Goal: Check status: Check status

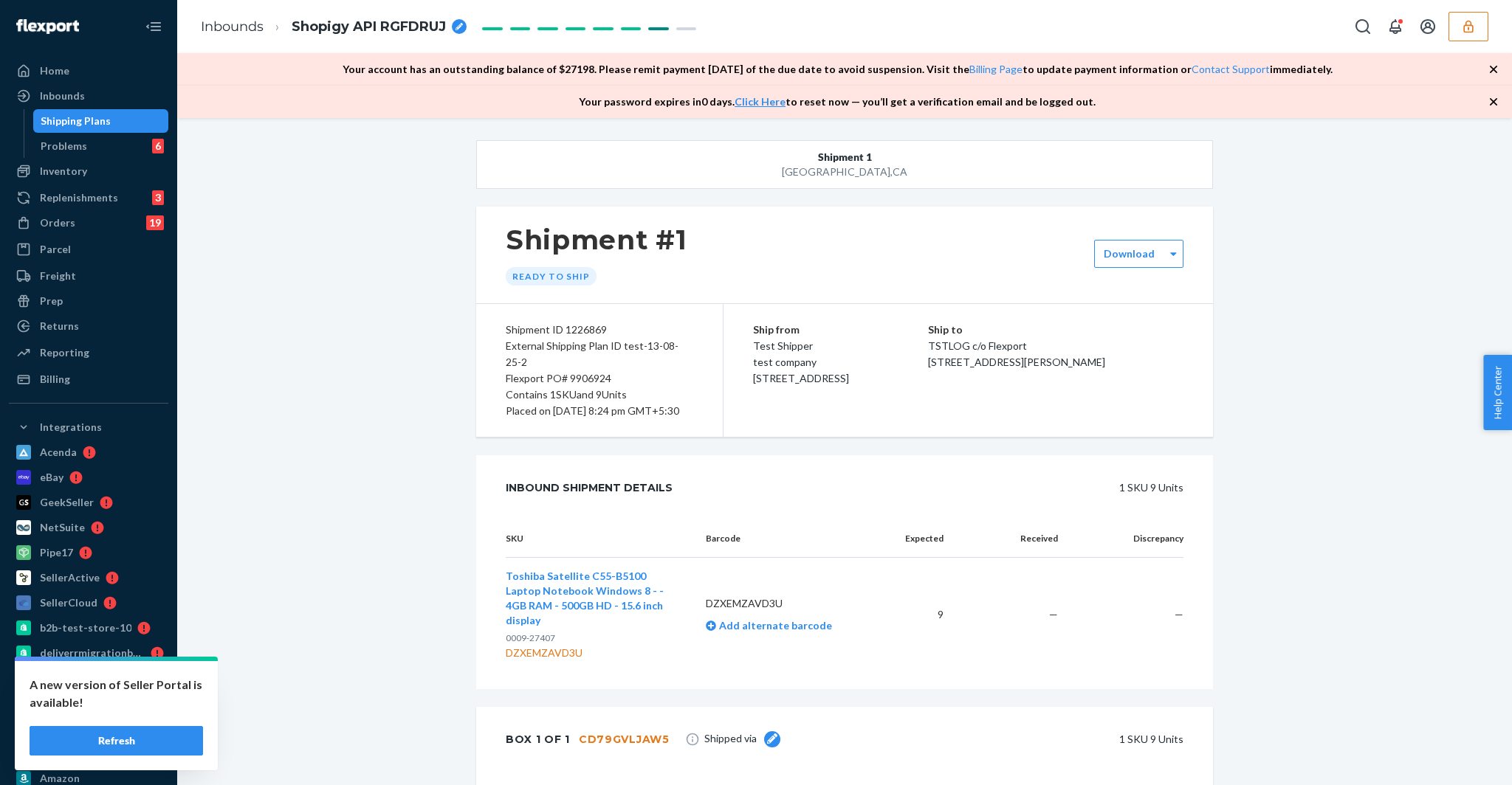
click at [82, 118] on div "Shipping Plans" at bounding box center [76, 121] width 71 height 15
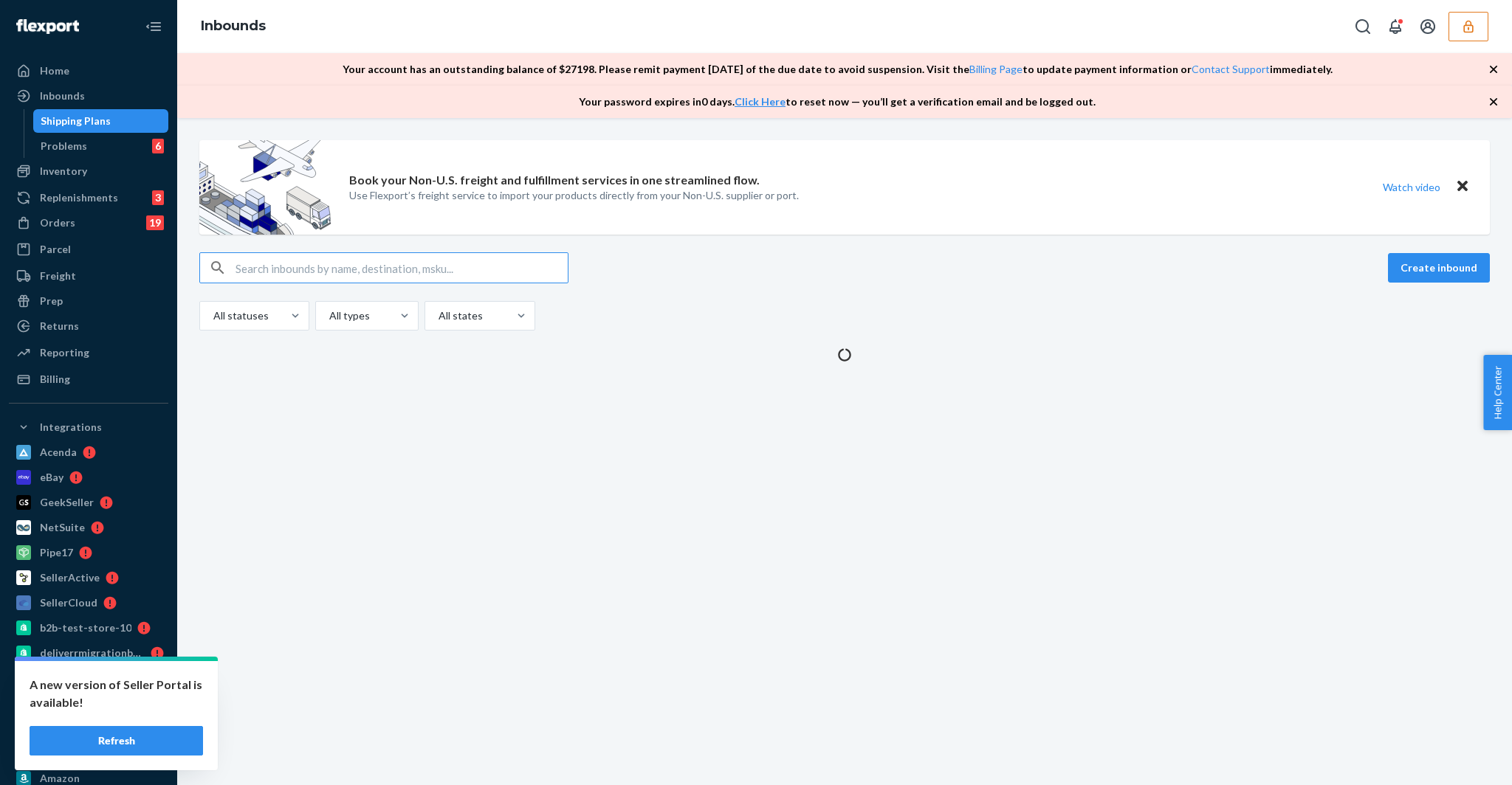
click at [374, 271] on input "text" at bounding box center [401, 268] width 332 height 29
type input "1227074"
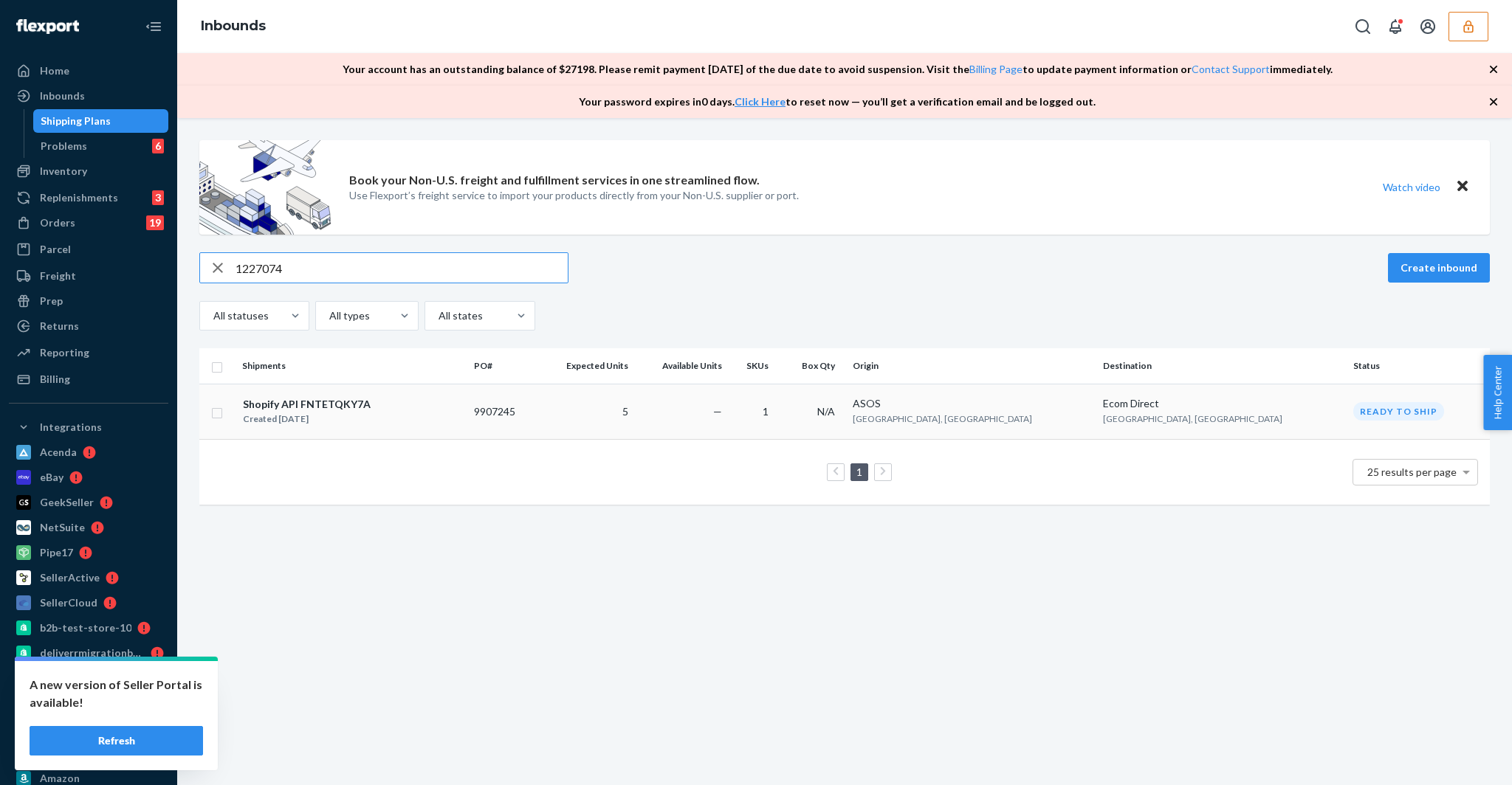
click at [324, 420] on div "Created [DATE]" at bounding box center [307, 418] width 127 height 15
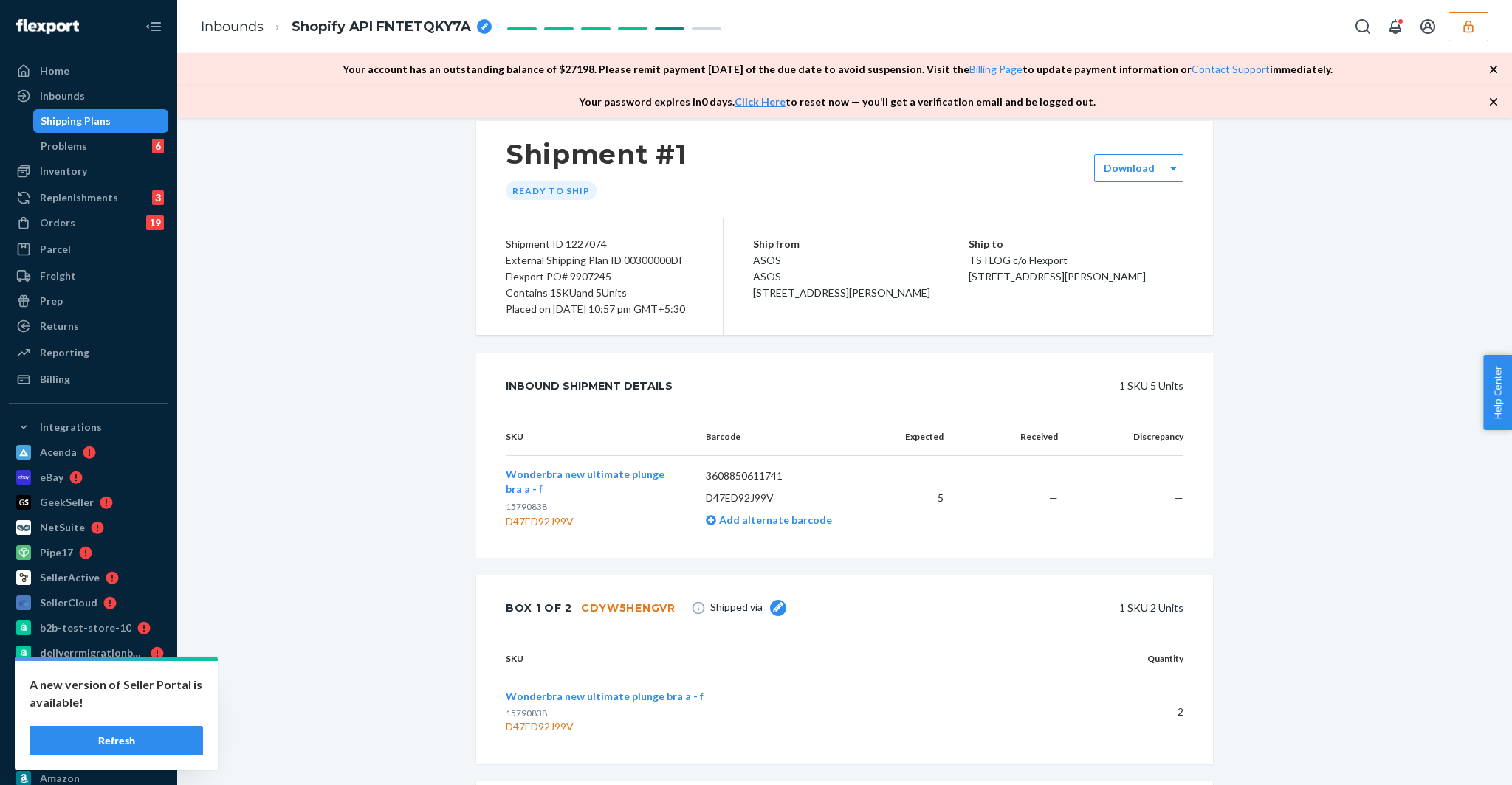
scroll to position [103, 0]
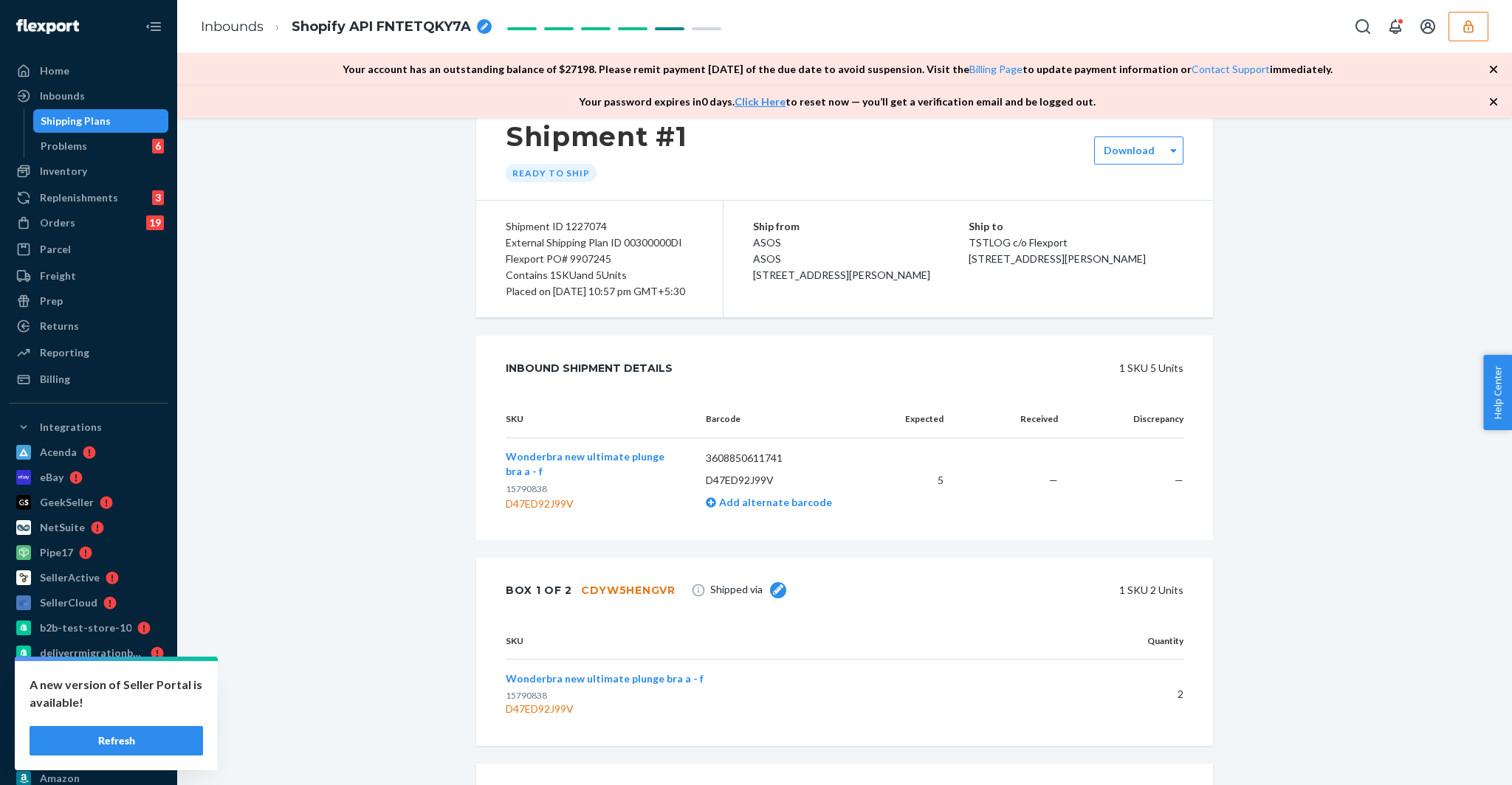
click at [657, 598] on div "CDYW5HENGVR" at bounding box center [628, 590] width 94 height 15
copy div "CDYW5HENGVR"
drag, startPoint x: 578, startPoint y: 520, endPoint x: 488, endPoint y: 525, distance: 90.1
click at [488, 525] on div "SKU Barcode Expected Received Discrepancy Wonderbra new ultimate plunge bra a -…" at bounding box center [844, 470] width 736 height 139
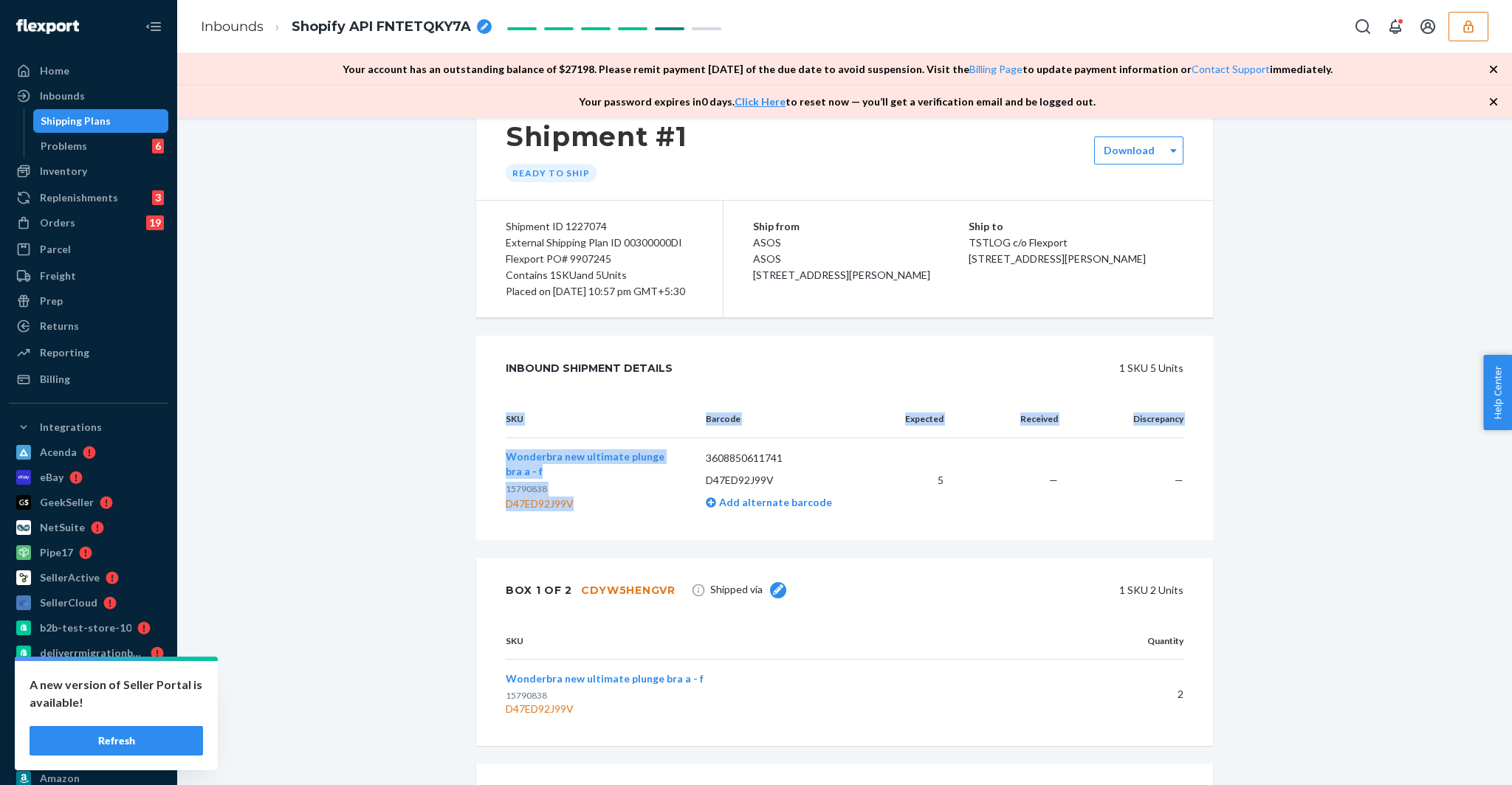
click at [488, 525] on div "SKU Barcode Expected Received Discrepancy Wonderbra new ultimate plunge bra a -…" at bounding box center [844, 470] width 736 height 139
drag, startPoint x: 589, startPoint y: 517, endPoint x: 506, endPoint y: 520, distance: 83.1
click at [506, 512] on div "D47ED92J99V" at bounding box center [594, 504] width 176 height 15
copy div "D47ED92J99V"
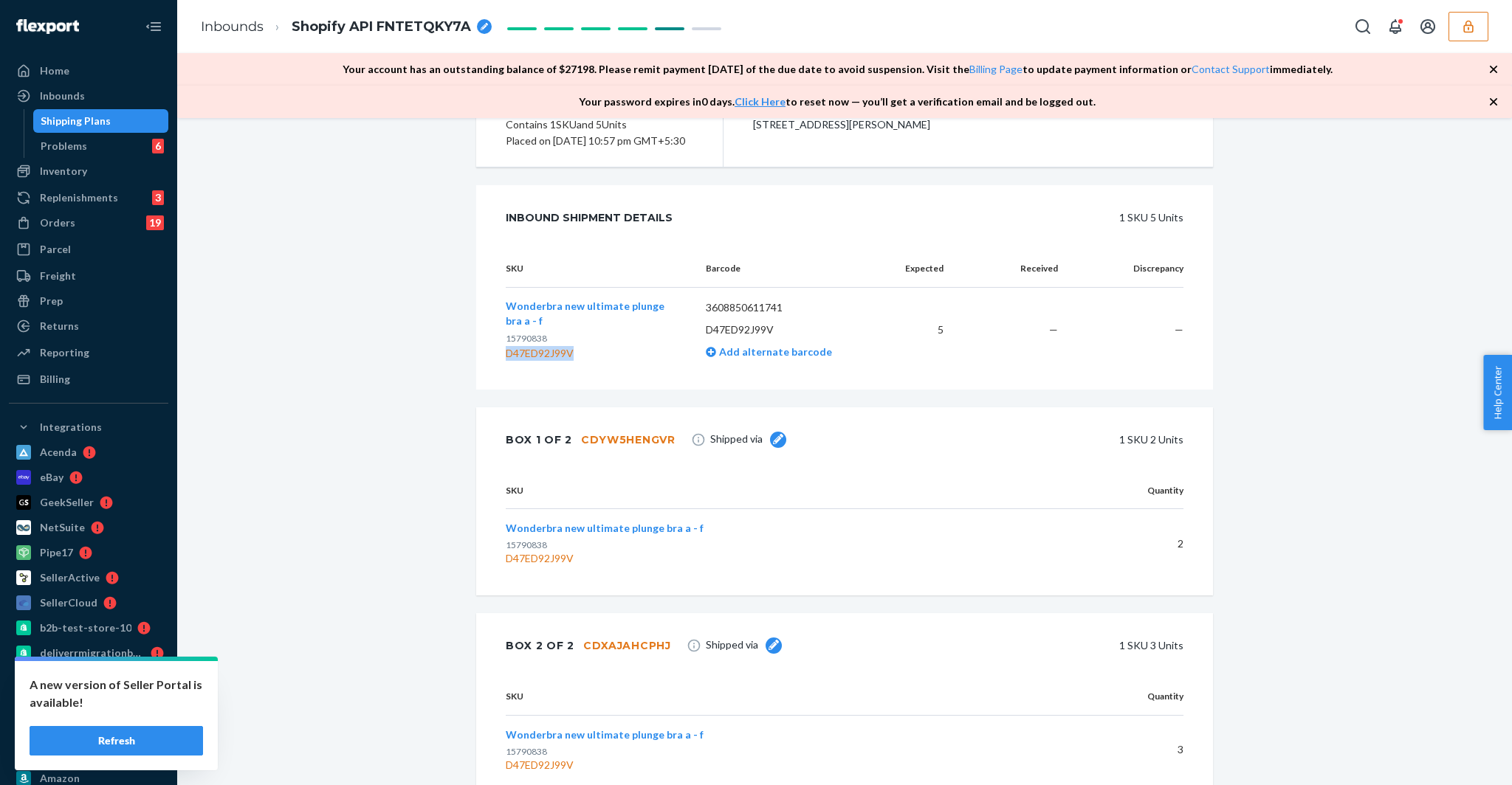
scroll to position [257, 0]
click at [1175, 554] on td "2" at bounding box center [1120, 540] width 126 height 70
click at [939, 341] on td "5" at bounding box center [918, 327] width 74 height 85
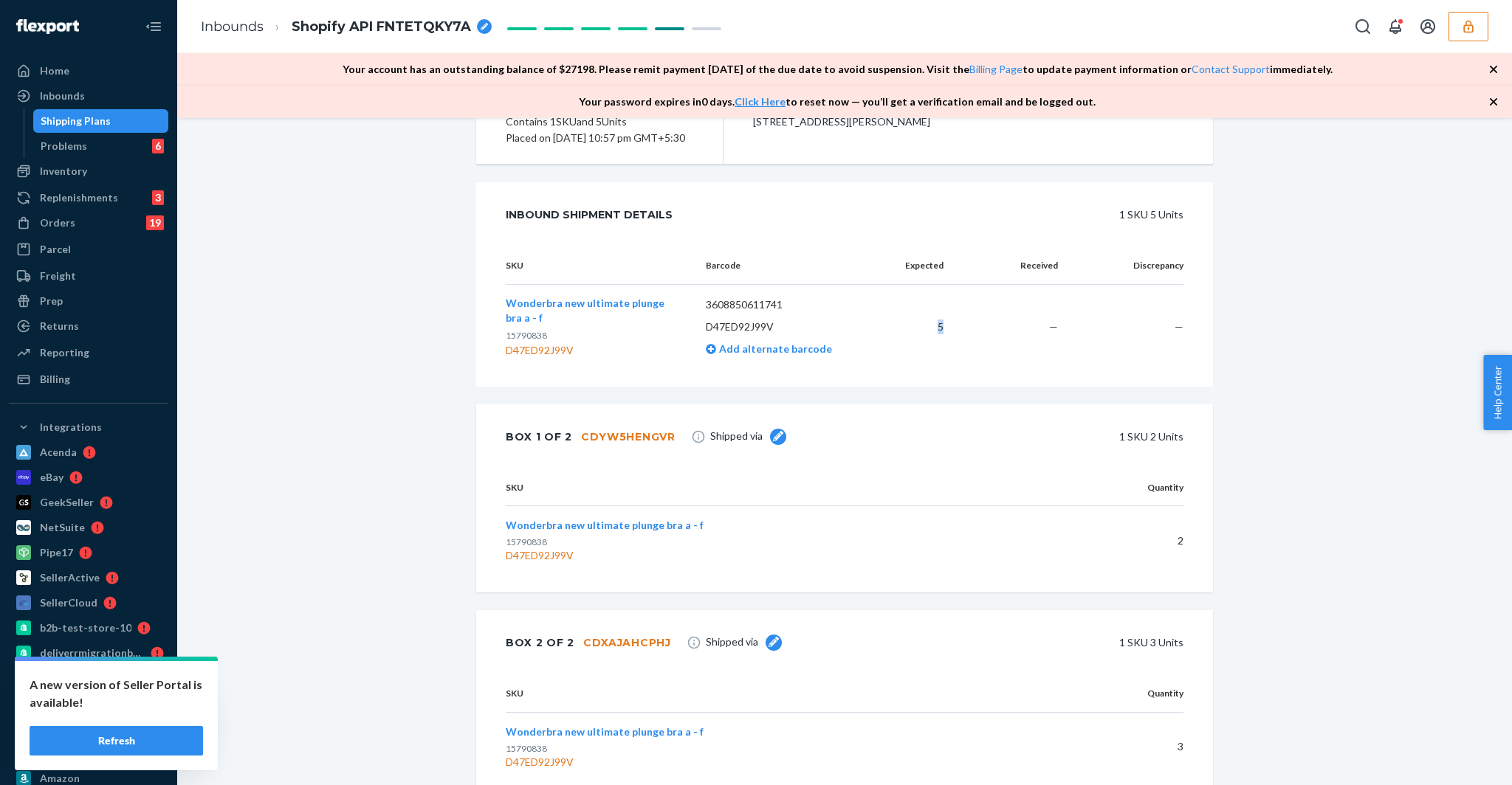
click at [939, 341] on td "5" at bounding box center [918, 327] width 74 height 85
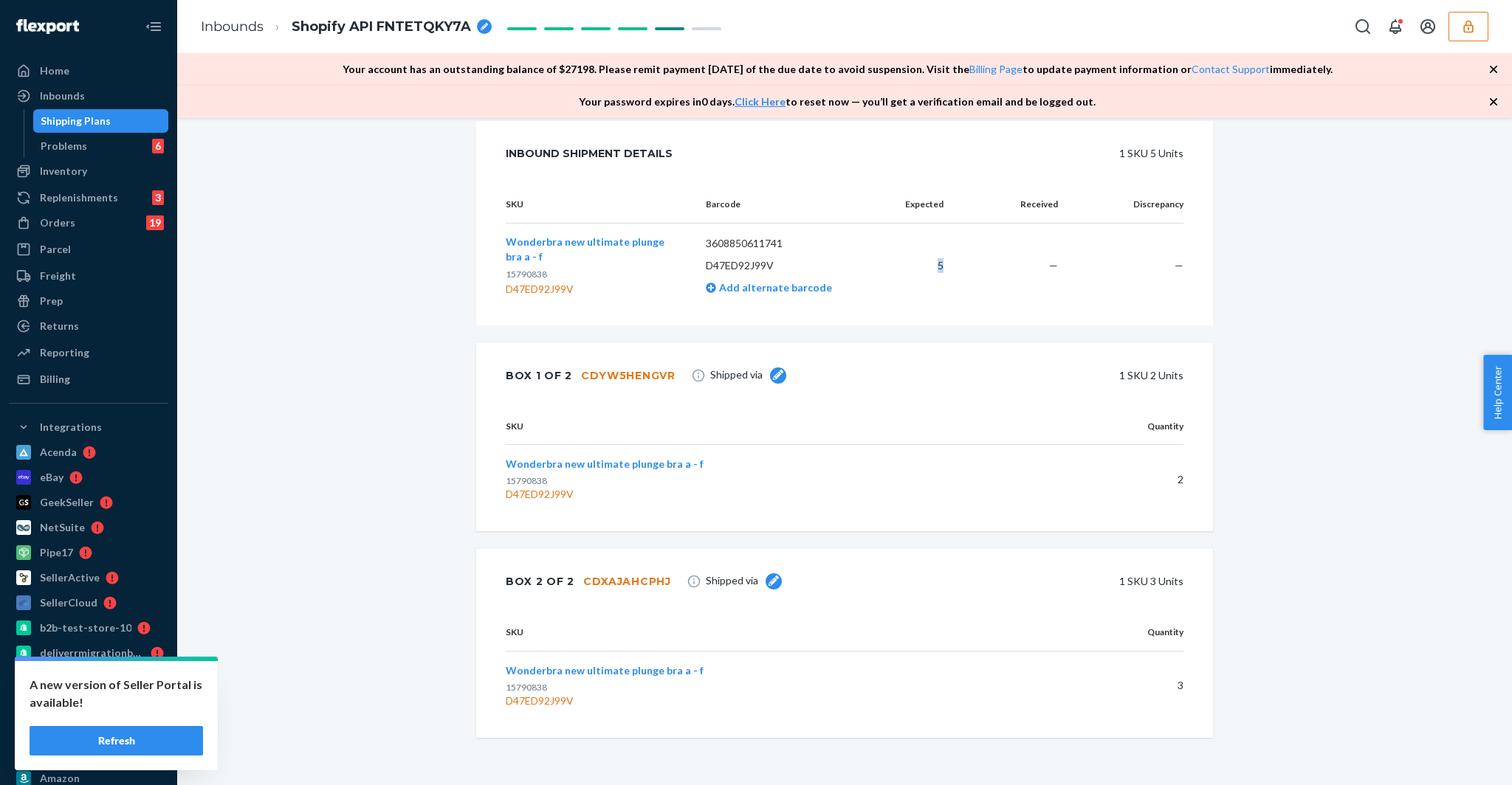
scroll to position [325, 0]
click at [666, 588] on div "Box 2 of 2 CDXAJAHCPHJ Shipped via 1 SKU 3 Units" at bounding box center [844, 581] width 736 height 65
copy div "CDXAJAHCPHJ"
drag, startPoint x: 583, startPoint y: 714, endPoint x: 505, endPoint y: 713, distance: 78.0
click at [506, 709] on div "D47ED92J99V" at bounding box center [776, 701] width 539 height 15
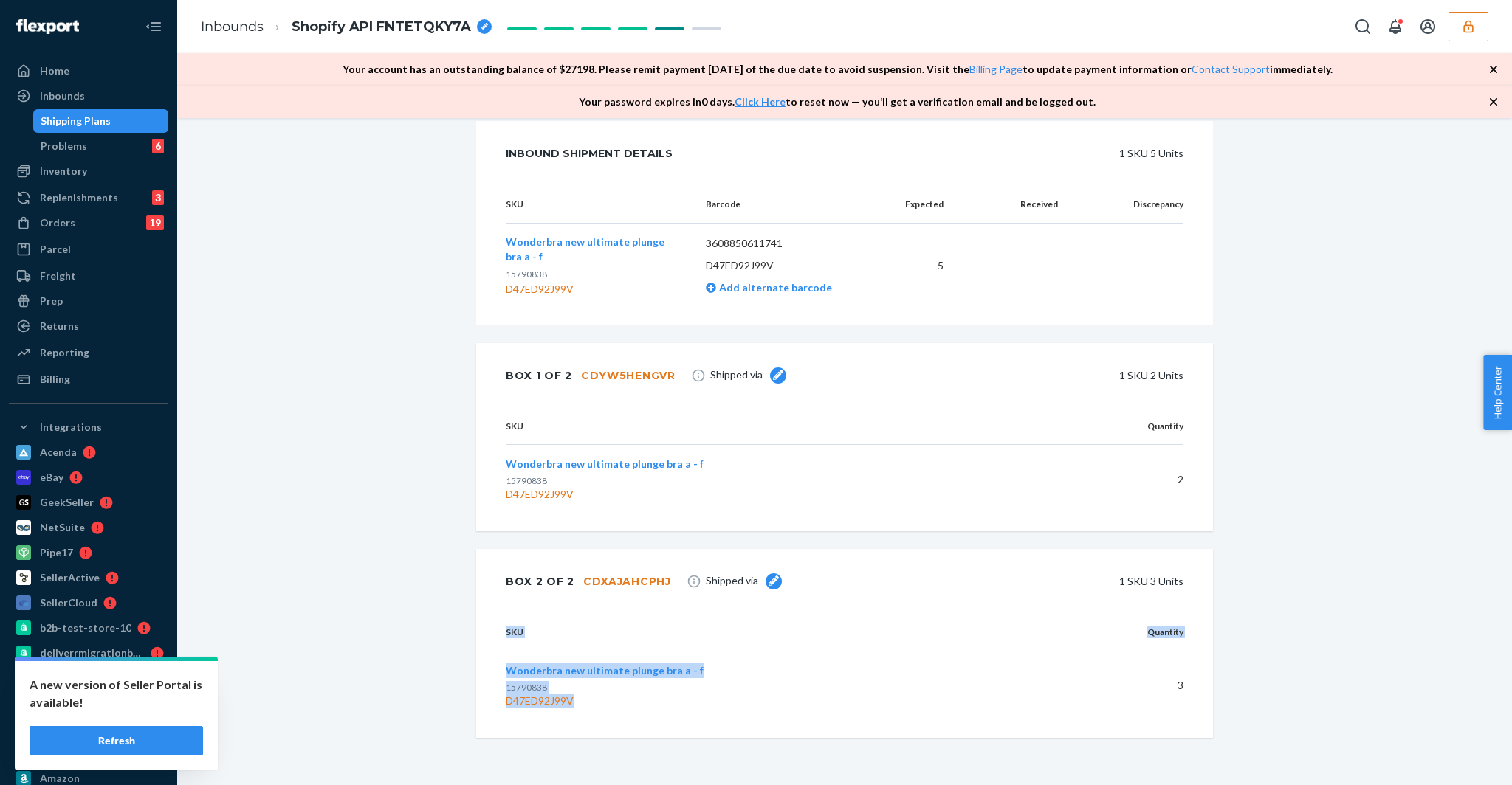
copy table "SKU Quantity Wonderbra new ultimate plunge bra a - f 15790838 D47ED92J99V"
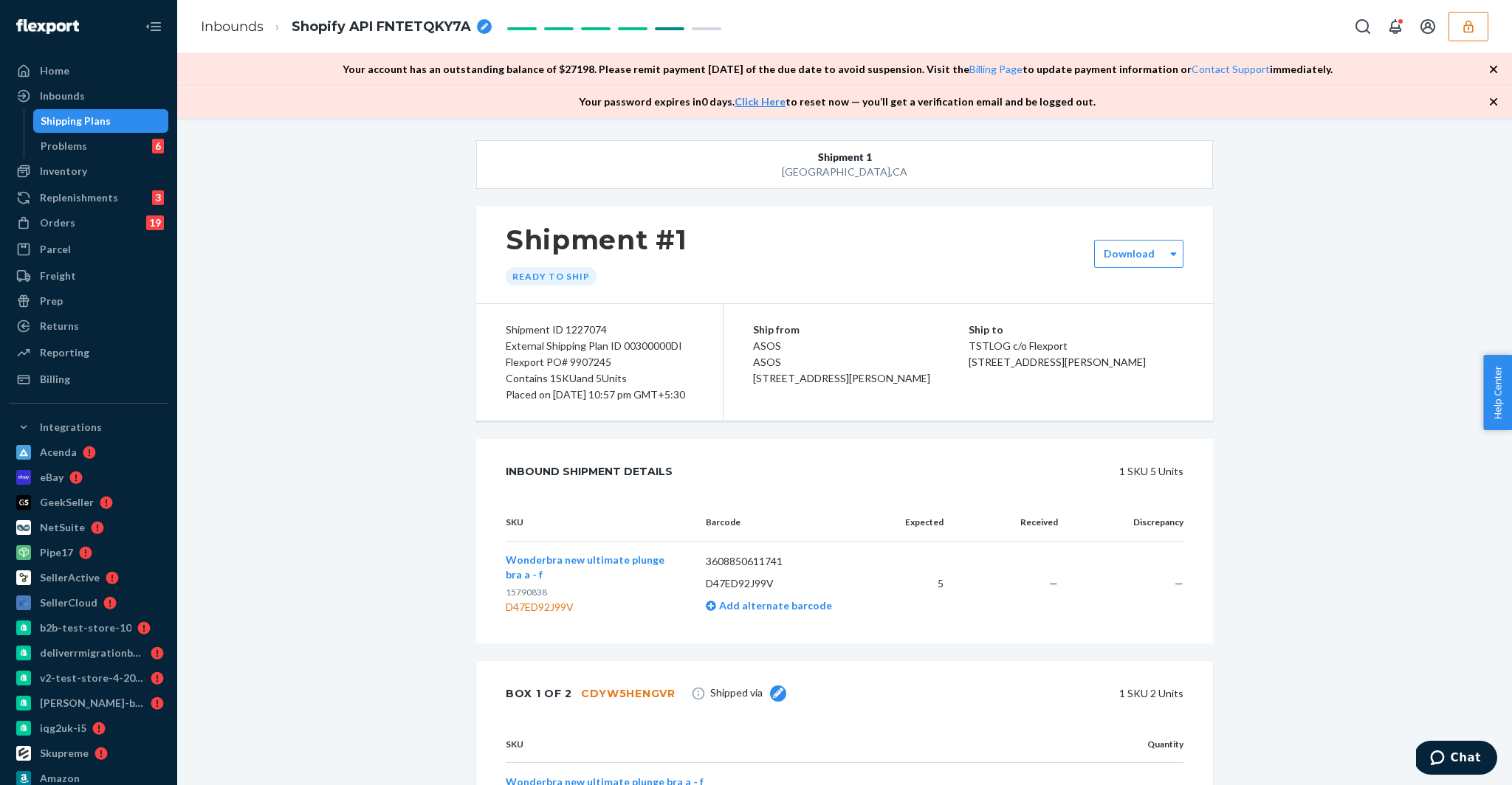
click at [424, 303] on div "Shipment 1 San Francisco , CA Shipment #1 Ready to ship Download Shipment ID 12…" at bounding box center [844, 621] width 1312 height 962
click at [440, 267] on div "Shipment 1 San Francisco , CA Shipment #1 Ready to ship Download Shipment ID 12…" at bounding box center [844, 621] width 1312 height 962
